Goal: Task Accomplishment & Management: Complete application form

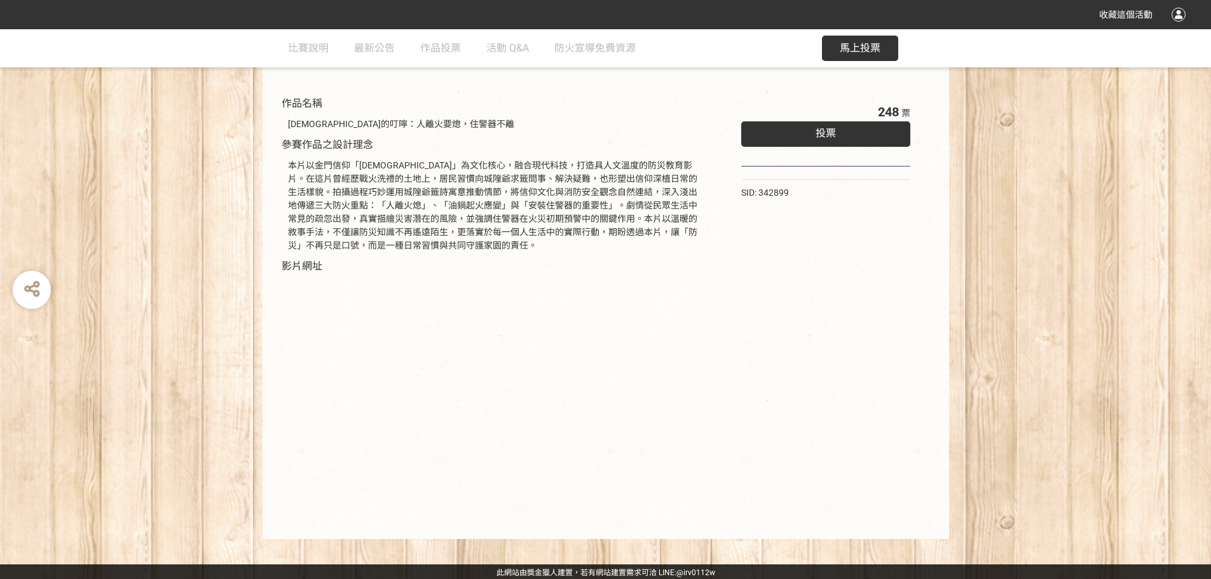
scroll to position [129, 0]
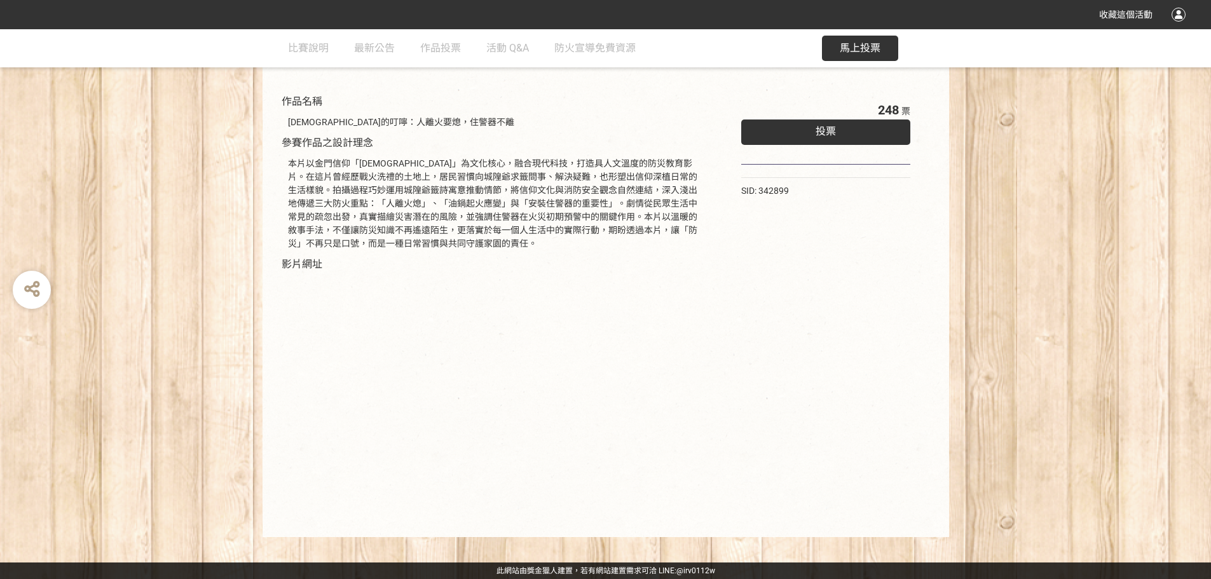
drag, startPoint x: 783, startPoint y: 370, endPoint x: 774, endPoint y: 367, distance: 9.9
click at [783, 370] on div "248 票 投票 SID: 342899" at bounding box center [826, 306] width 221 height 437
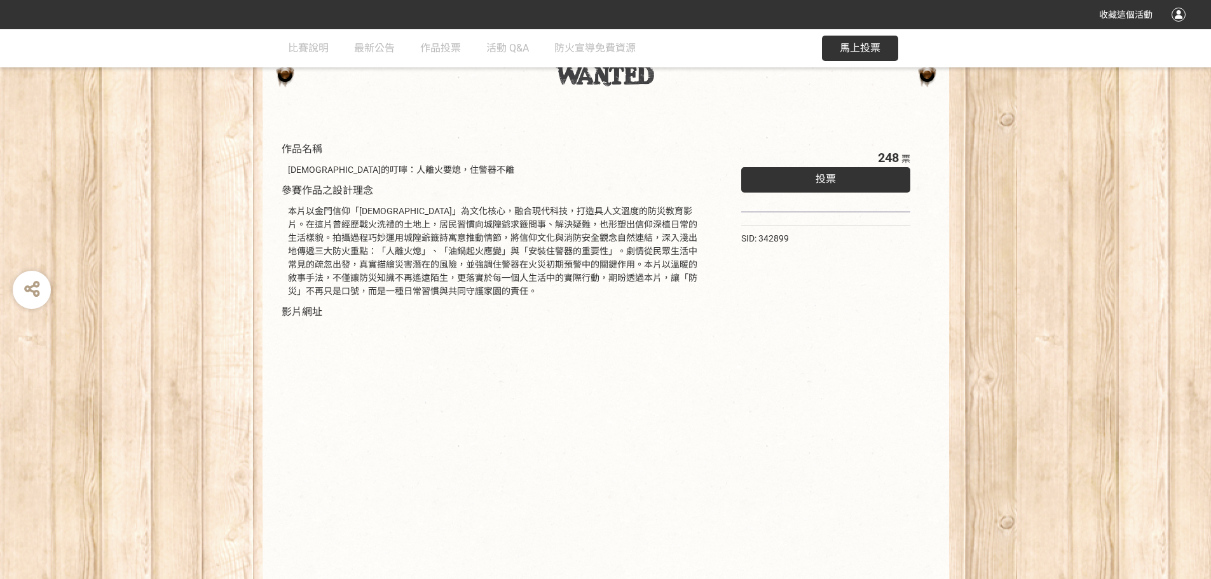
scroll to position [0, 0]
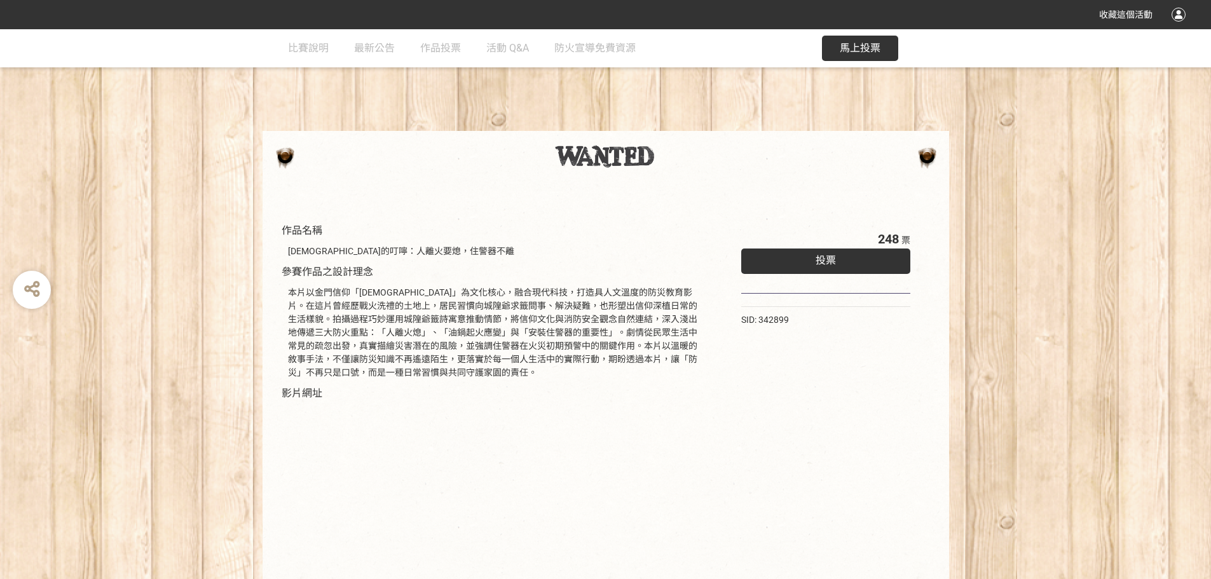
click at [847, 264] on div "投票" at bounding box center [826, 261] width 170 height 25
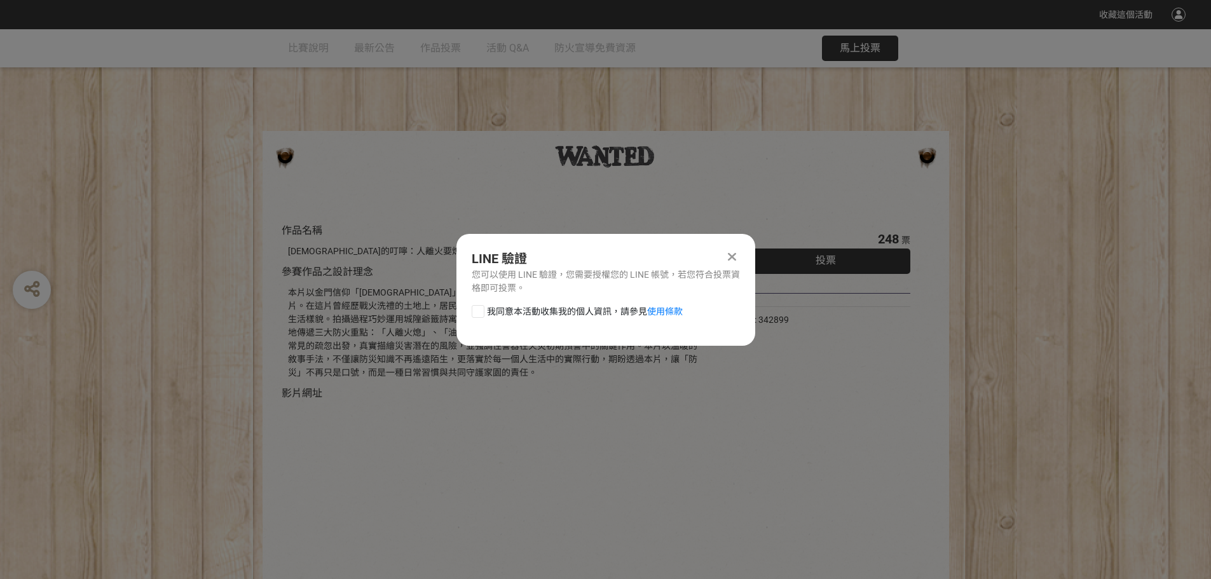
click at [477, 308] on div at bounding box center [478, 311] width 13 height 13
checkbox input "true"
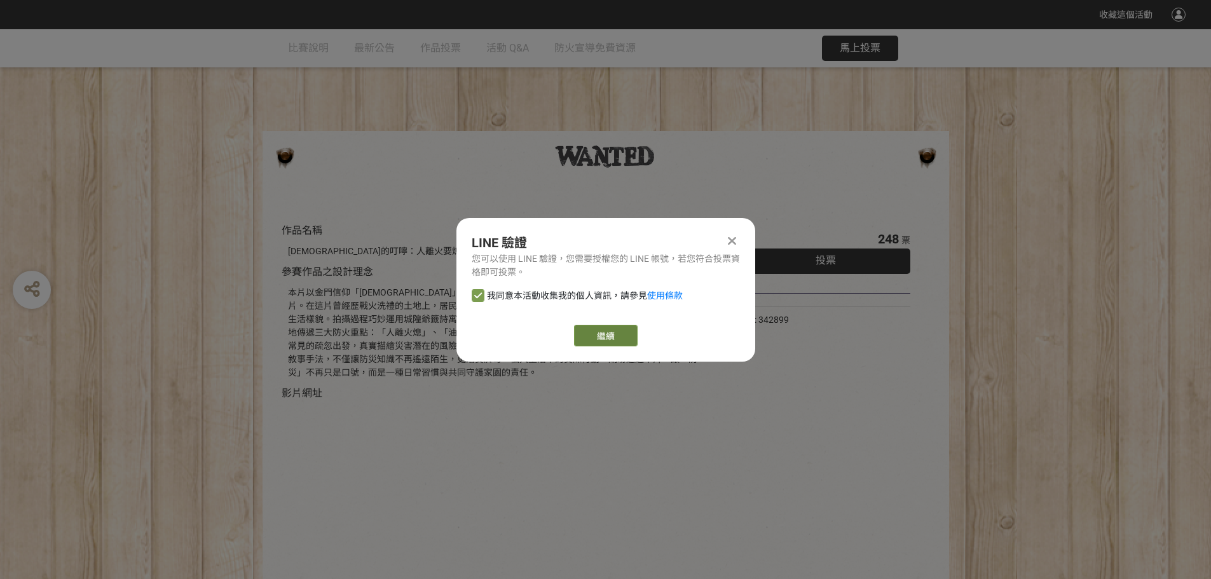
click at [626, 332] on link "繼續" at bounding box center [606, 336] width 64 height 22
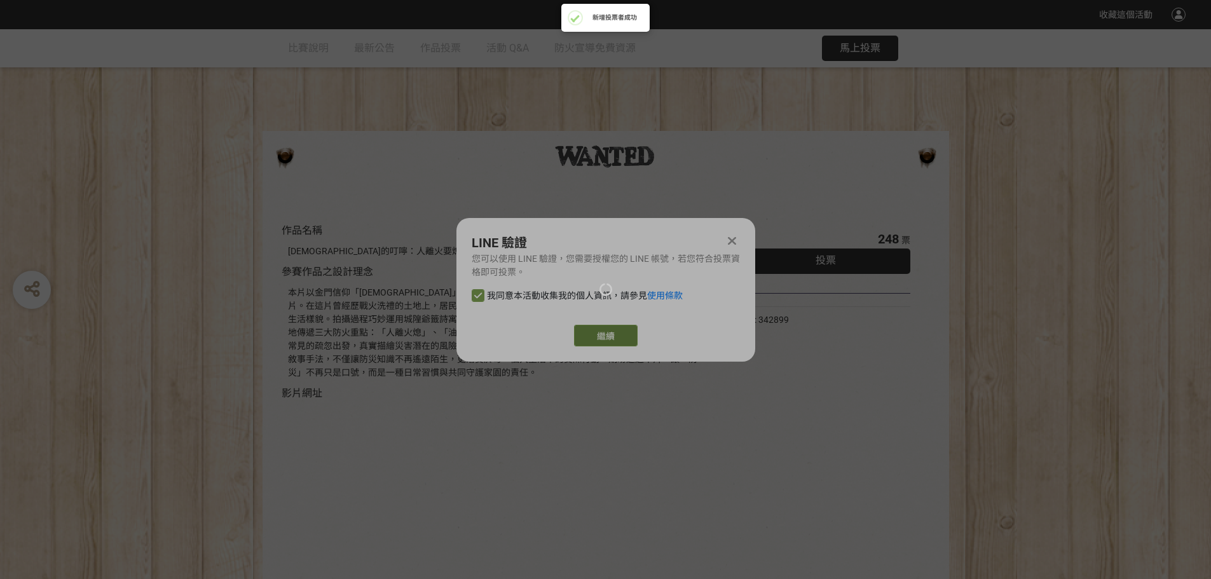
click at [604, 337] on div at bounding box center [605, 289] width 1211 height 579
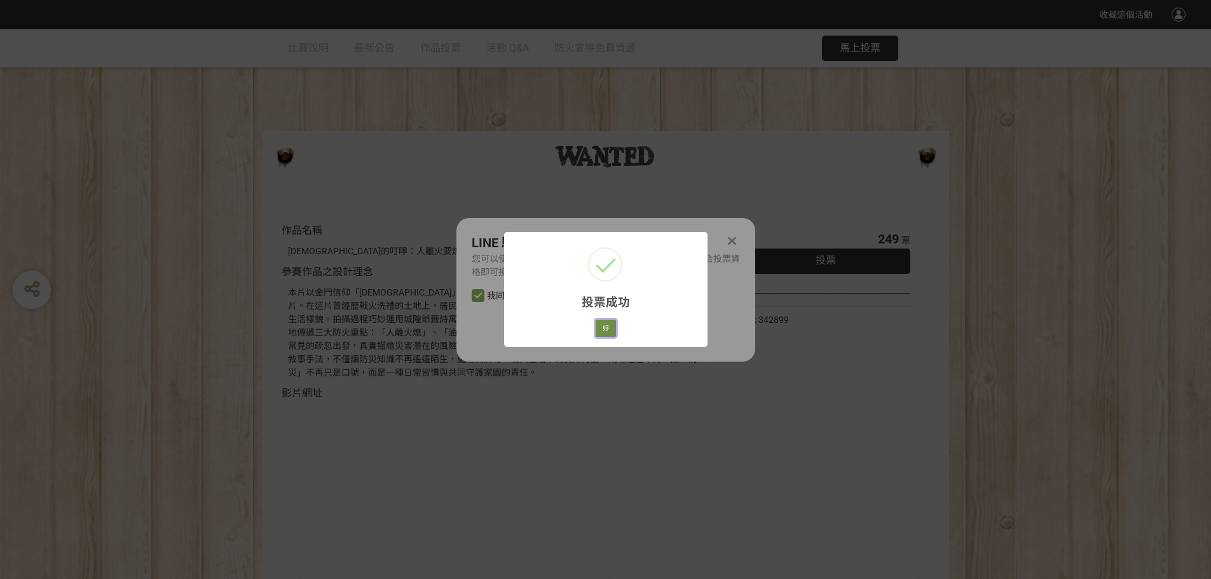
click at [606, 327] on button "好" at bounding box center [606, 329] width 20 height 18
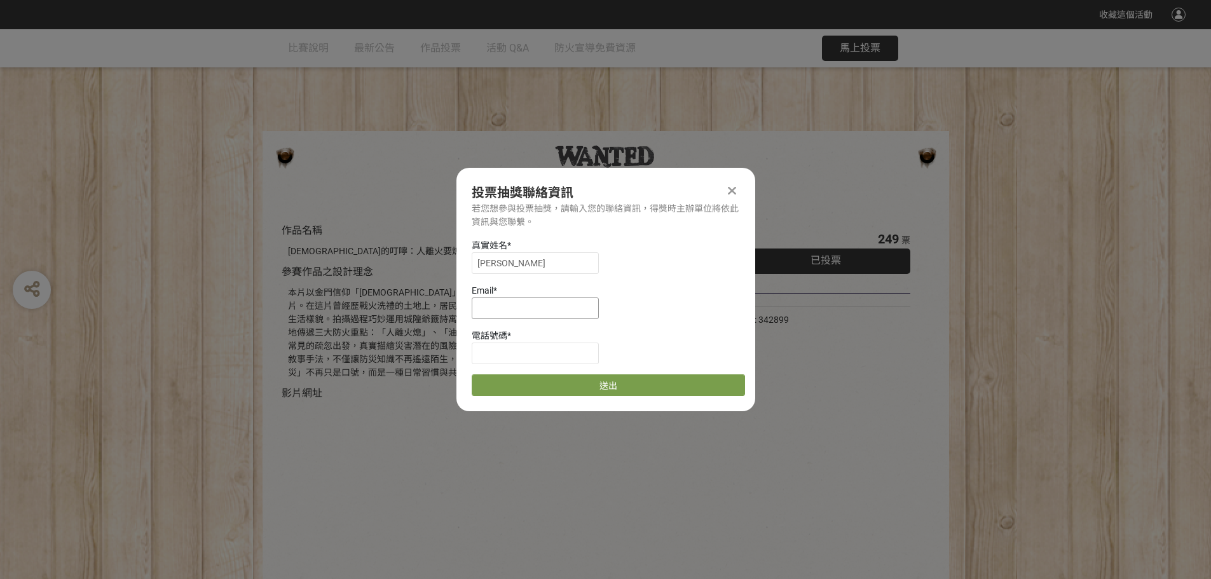
click at [554, 301] on input at bounding box center [535, 309] width 127 height 22
click at [554, 268] on input "[PERSON_NAME]" at bounding box center [535, 263] width 127 height 22
type input "[PERSON_NAME]"
click at [565, 314] on input at bounding box center [535, 309] width 127 height 22
type input "[PERSON_NAME][EMAIL_ADDRESS][DOMAIN_NAME]"
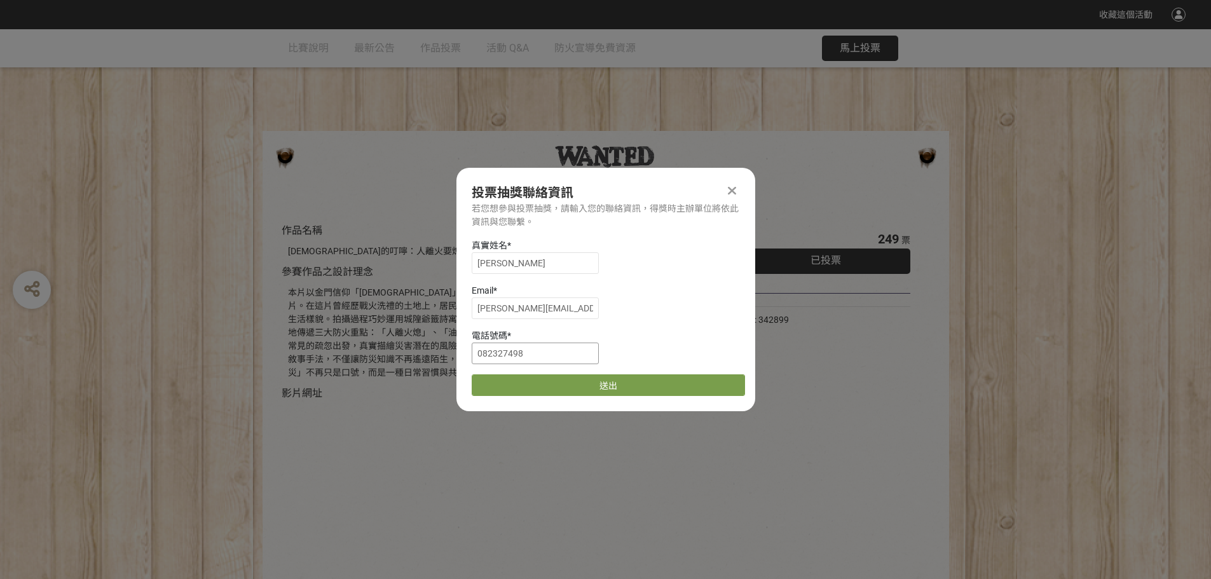
click at [566, 355] on input "082327498" at bounding box center [535, 354] width 127 height 22
type input "0911870399"
click at [568, 388] on button "送出" at bounding box center [608, 385] width 273 height 22
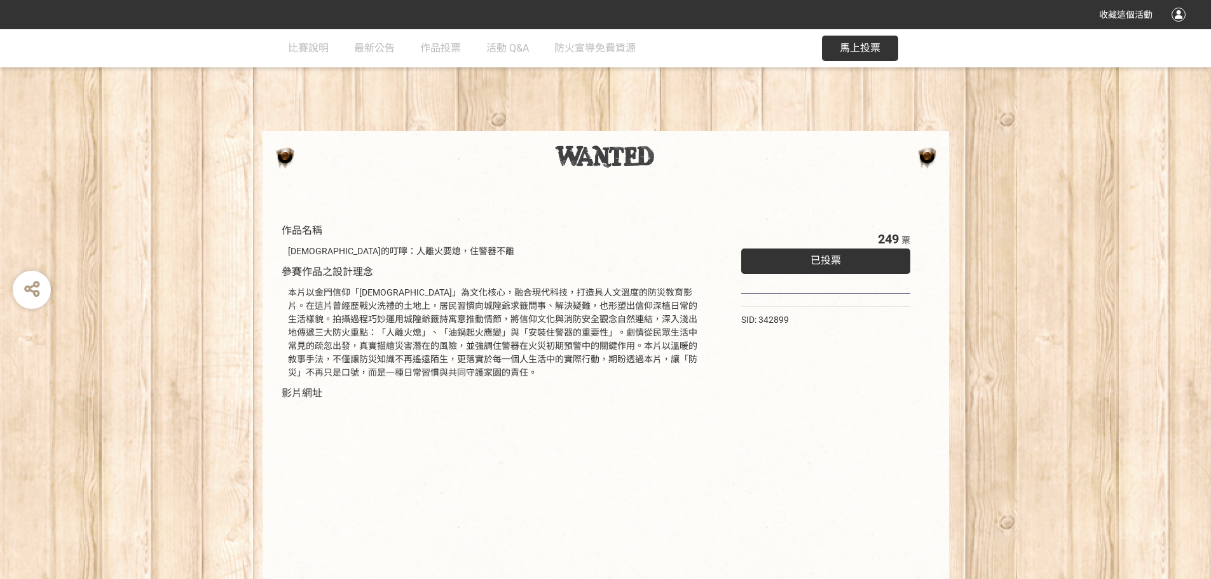
click at [65, 184] on div at bounding box center [605, 161] width 1211 height 60
